Goal: Communication & Community: Answer question/provide support

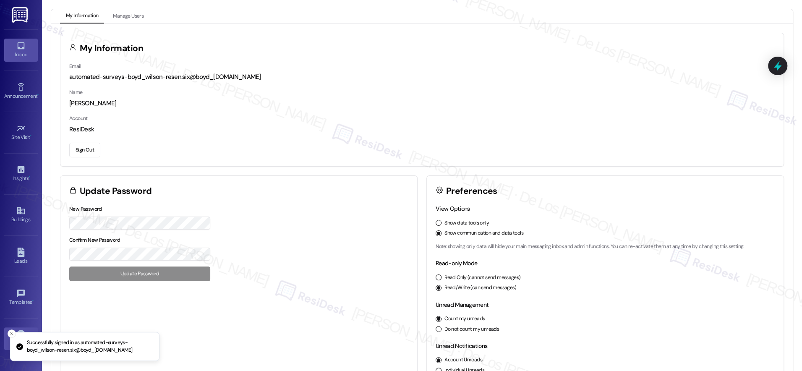
click at [25, 53] on div "Inbox" at bounding box center [21, 54] width 42 height 8
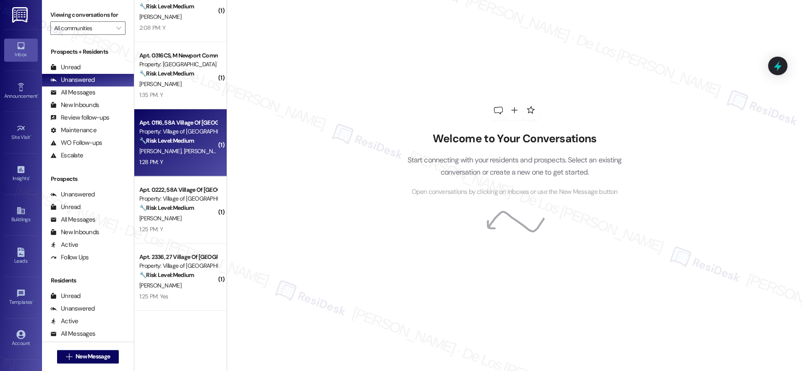
scroll to position [497, 0]
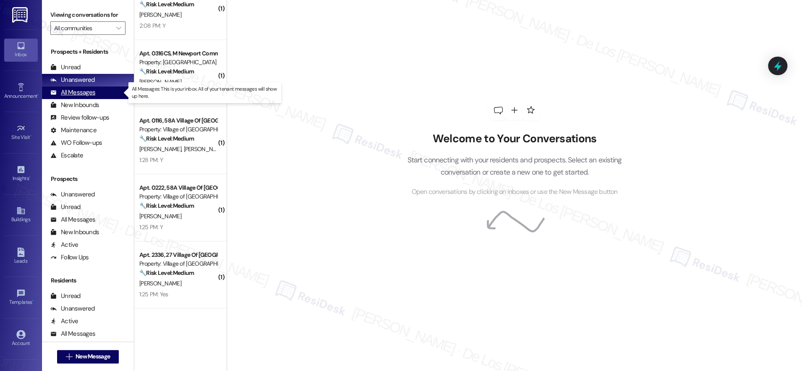
click at [105, 92] on div "All Messages (undefined)" at bounding box center [88, 92] width 92 height 13
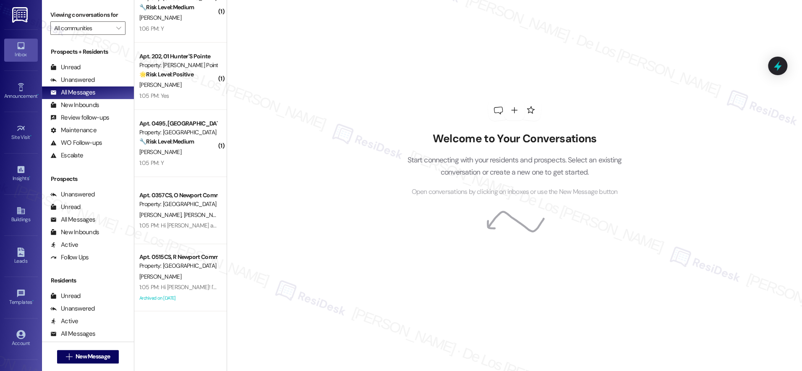
scroll to position [1599, 0]
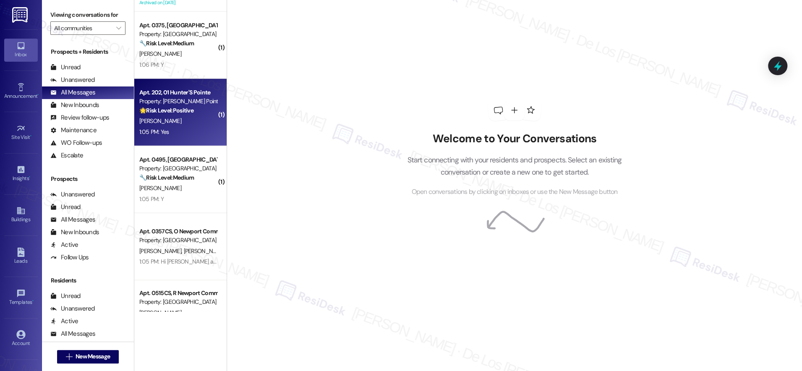
click at [180, 121] on div "[PERSON_NAME]" at bounding box center [177, 121] width 79 height 10
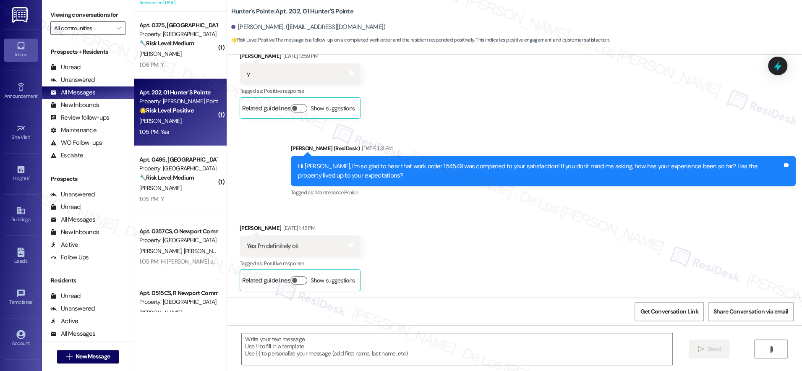
type textarea "Fetching suggested responses. Please feel free to read through the conversation…"
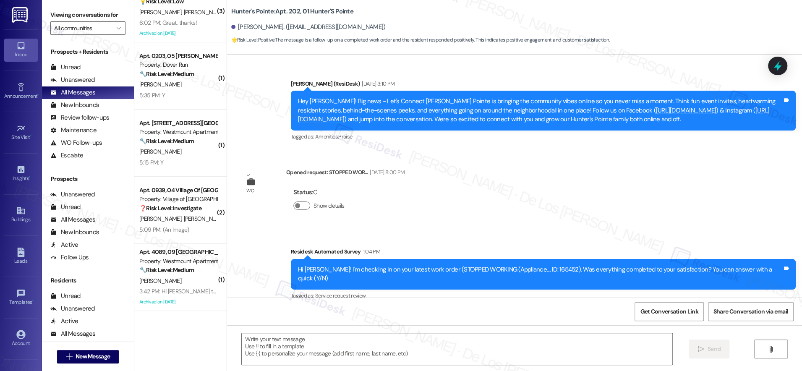
scroll to position [0, 0]
